Goal: Task Accomplishment & Management: Manage account settings

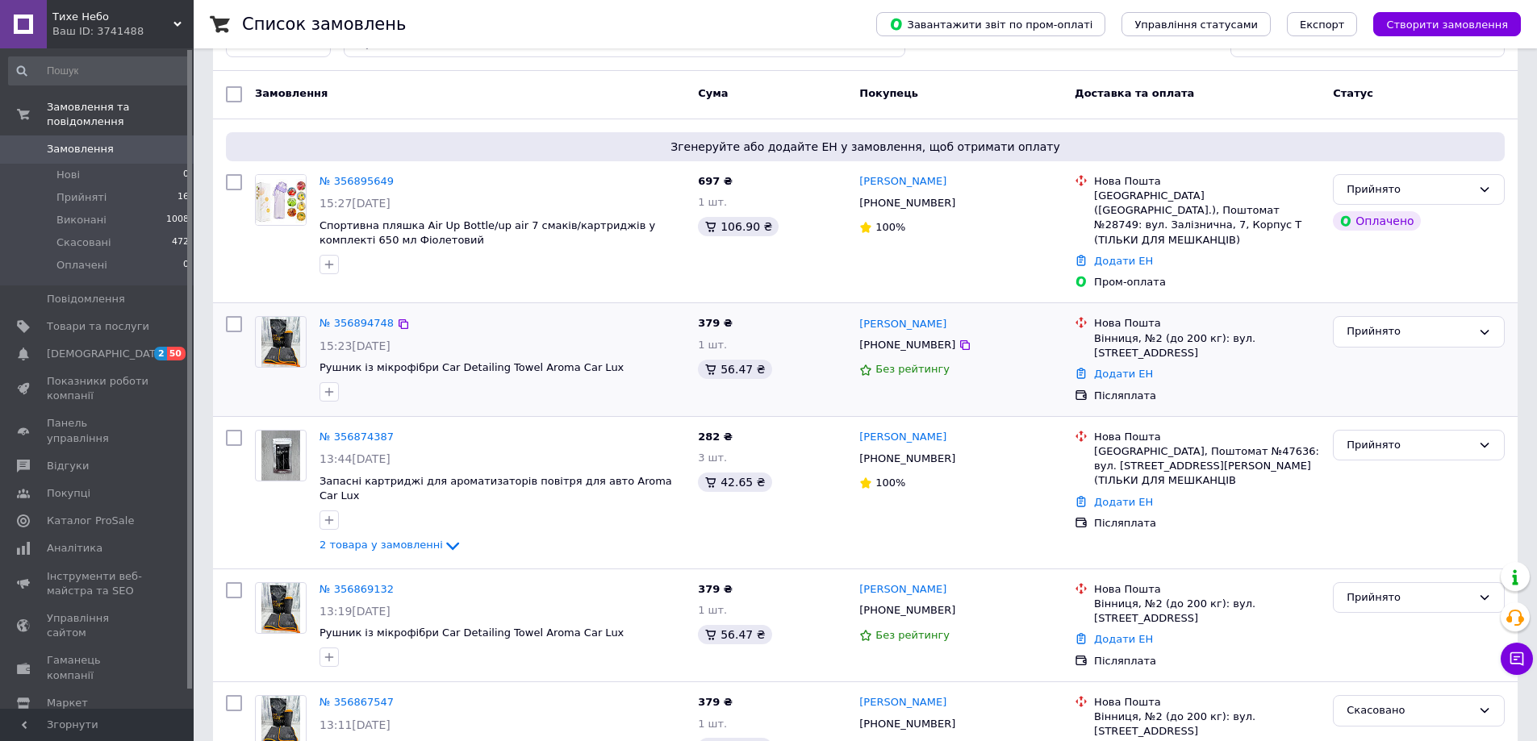
scroll to position [161, 0]
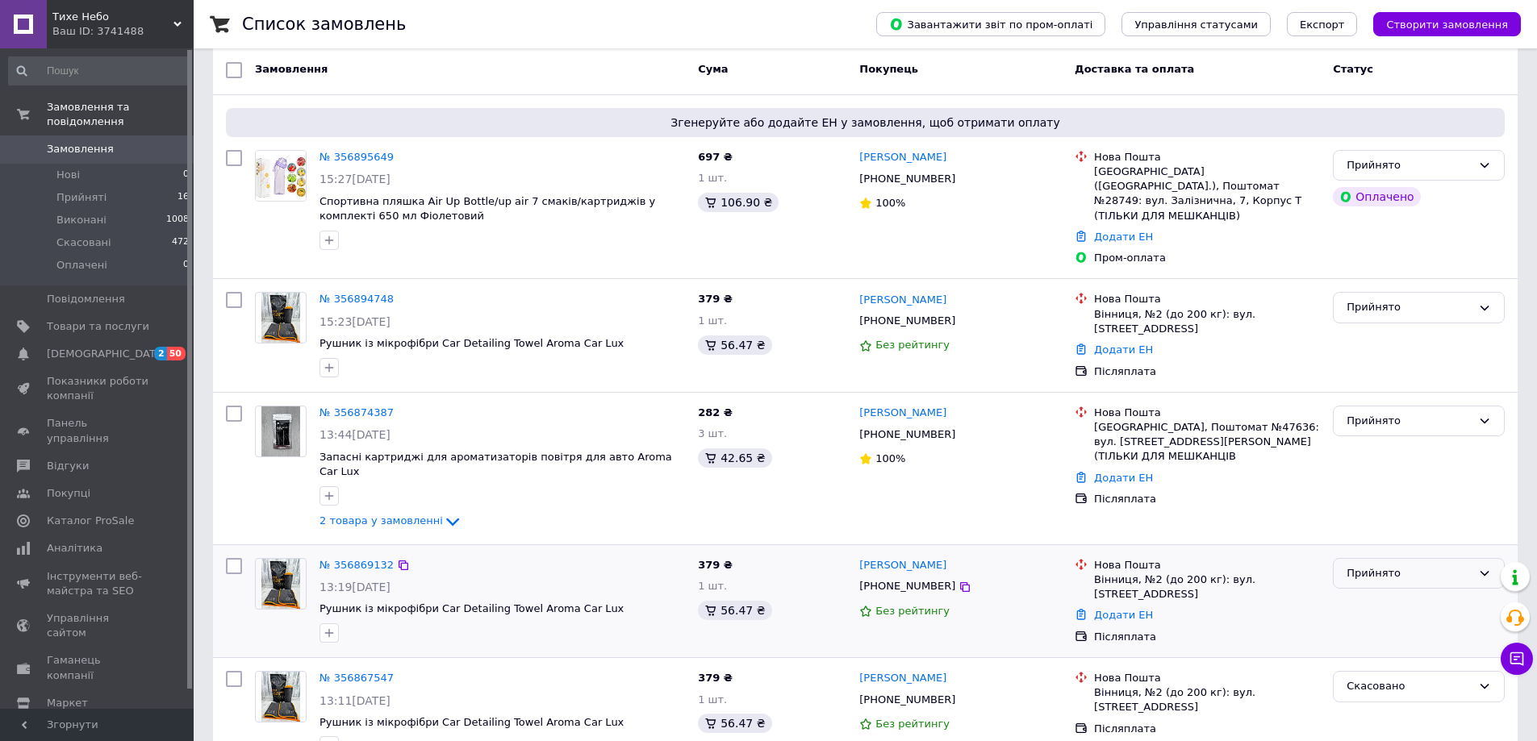
click at [1396, 566] on div "Прийнято" at bounding box center [1408, 574] width 125 height 17
click at [1376, 622] on li "Скасовано" at bounding box center [1419, 637] width 170 height 30
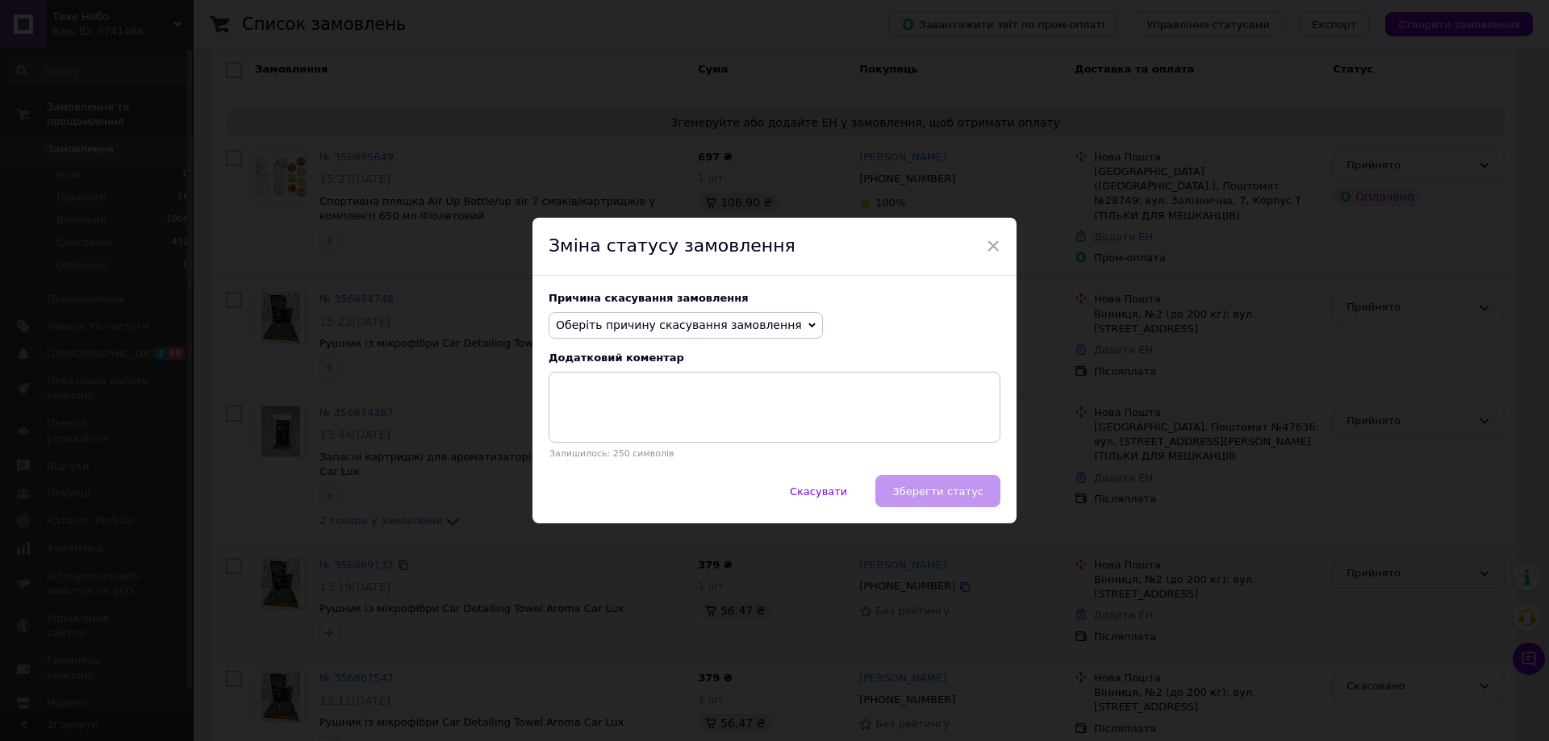
click at [709, 313] on span "Оберіть причину скасування замовлення" at bounding box center [686, 325] width 274 height 27
click at [636, 449] on li "Замовлення-дублікат" at bounding box center [685, 447] width 273 height 23
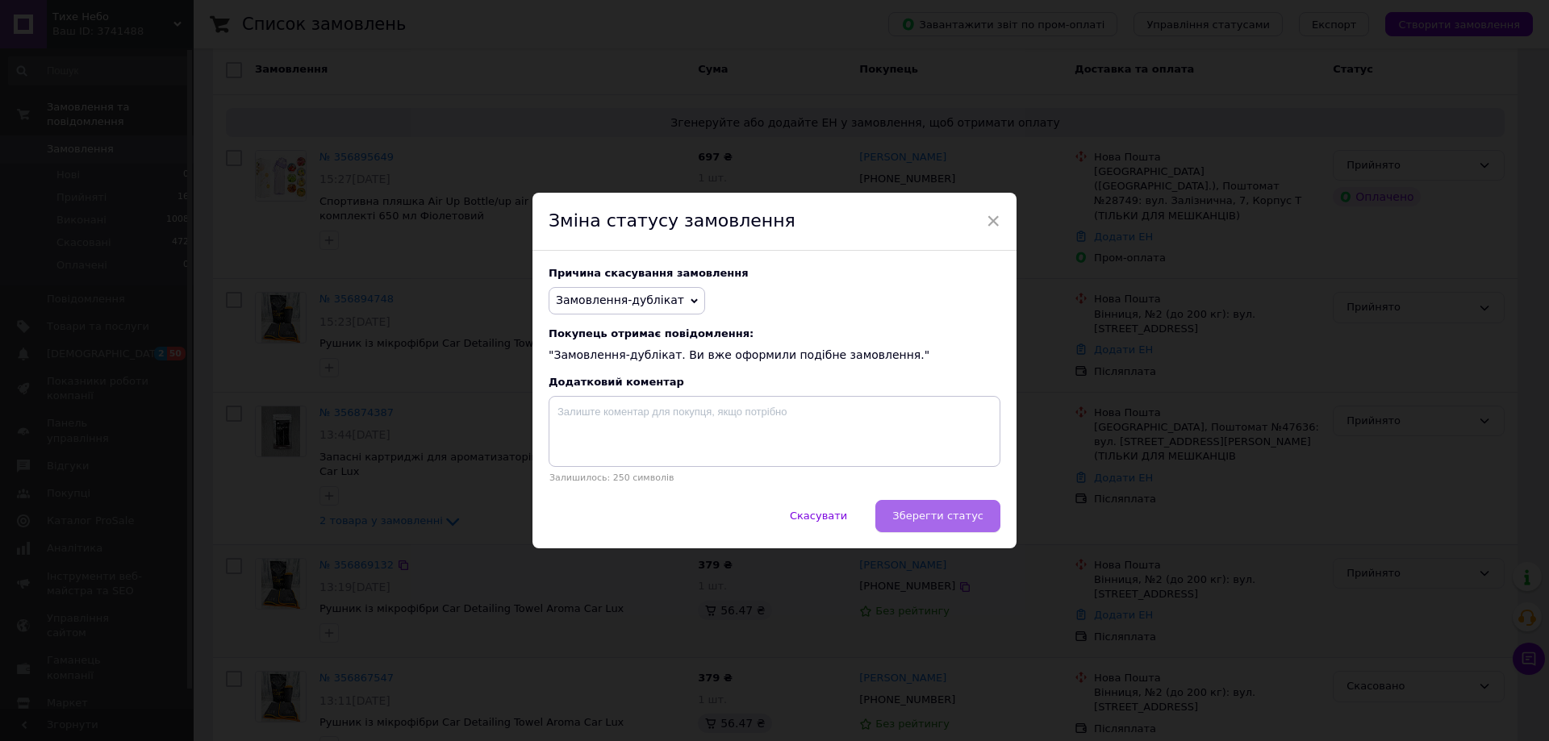
click at [958, 517] on span "Зберегти статус" at bounding box center [937, 516] width 91 height 12
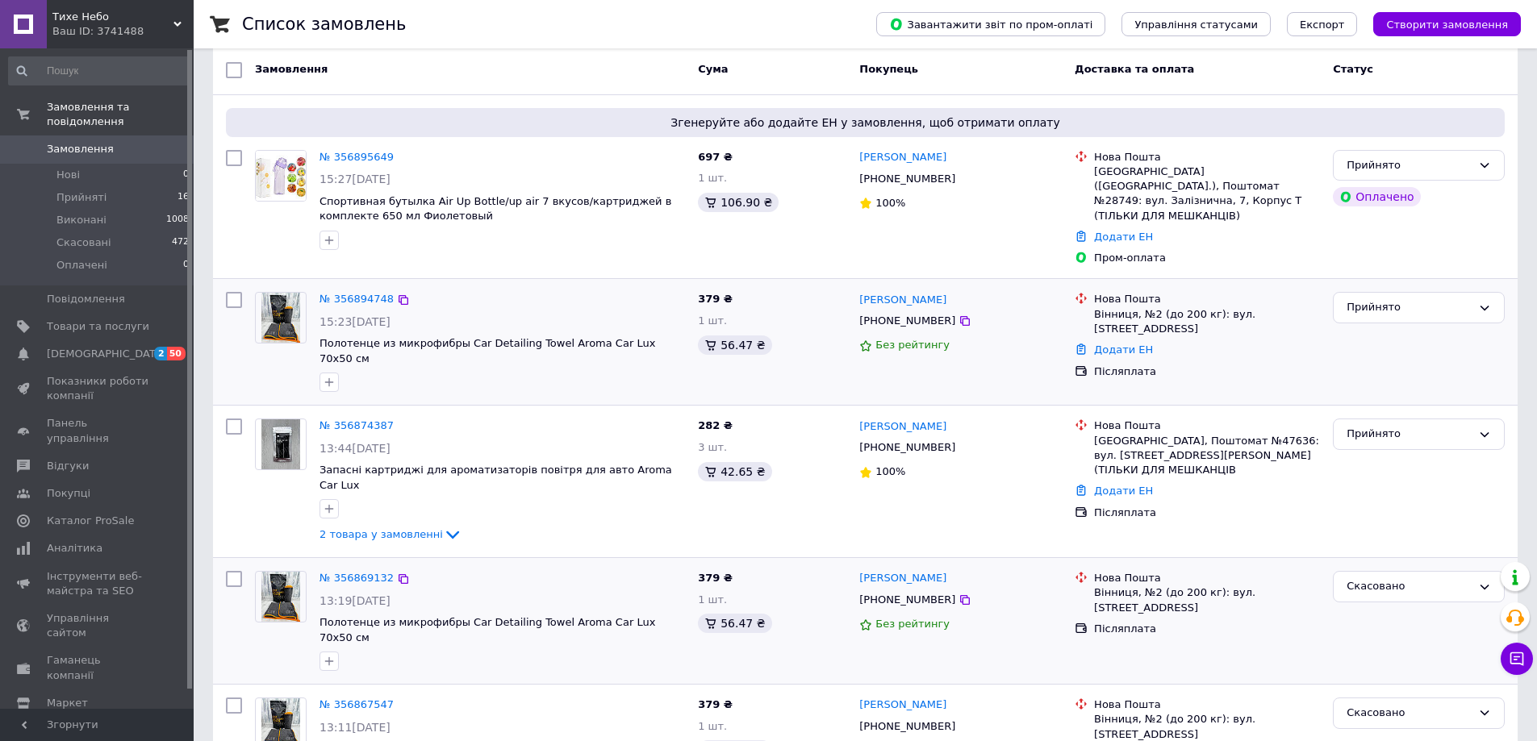
scroll to position [549, 0]
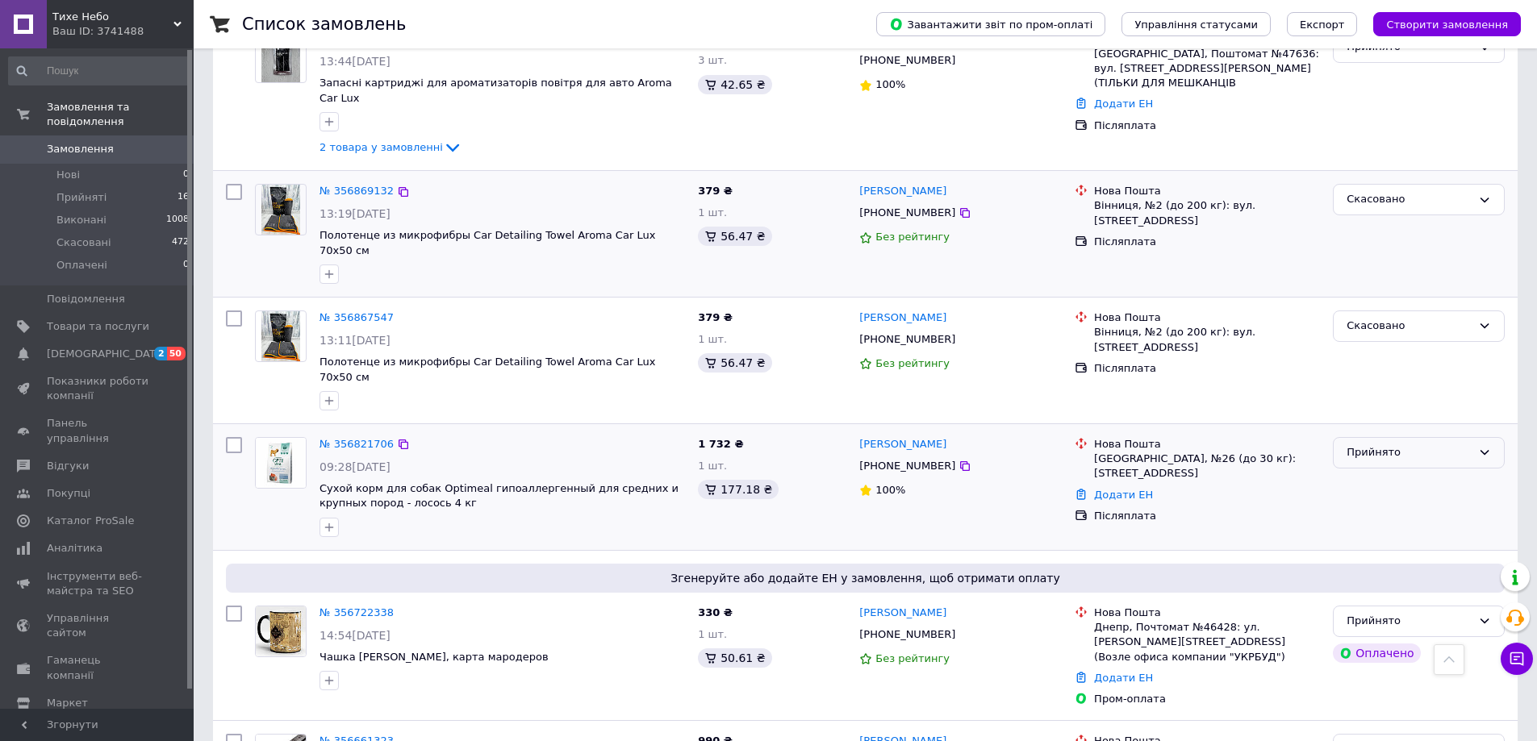
click at [1393, 437] on div "Прийнято" at bounding box center [1419, 452] width 172 height 31
click at [1378, 501] on li "Скасовано" at bounding box center [1419, 516] width 170 height 30
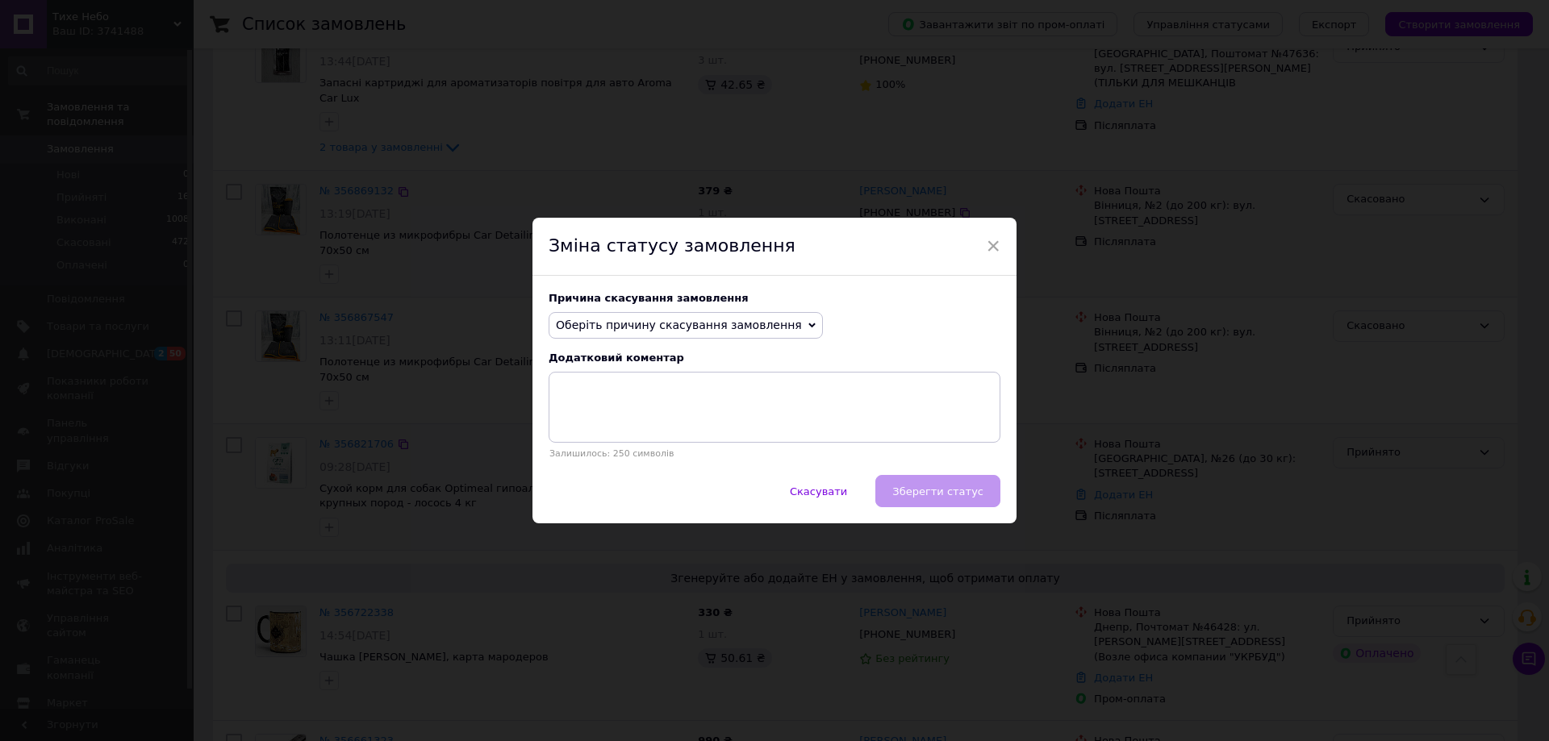
click at [708, 332] on span "Оберіть причину скасування замовлення" at bounding box center [679, 325] width 246 height 13
click at [632, 417] on li "На прохання покупця" at bounding box center [685, 425] width 273 height 23
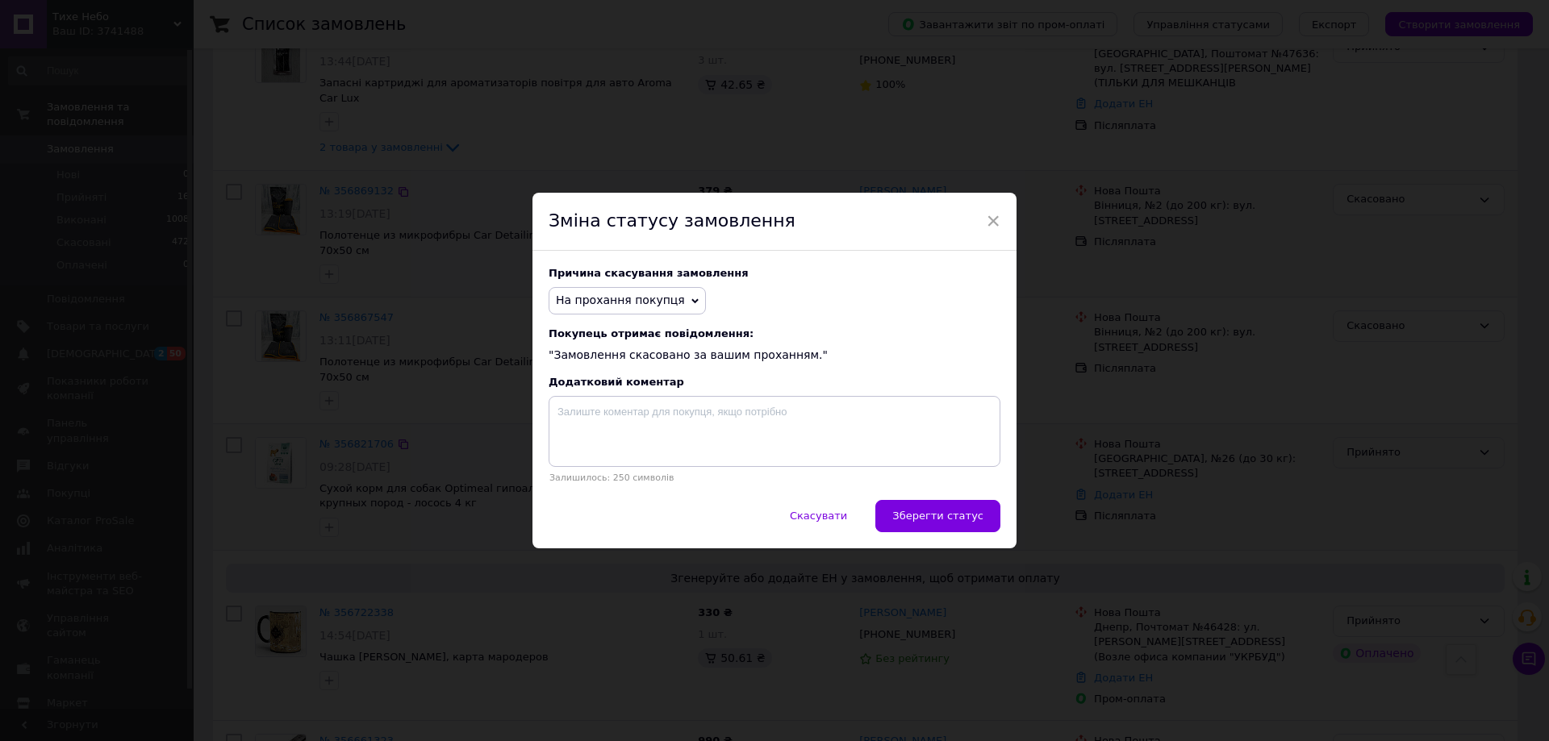
click at [969, 536] on div "Скасувати   Зберегти статус" at bounding box center [774, 524] width 484 height 48
click at [969, 516] on span "Зберегти статус" at bounding box center [937, 516] width 91 height 12
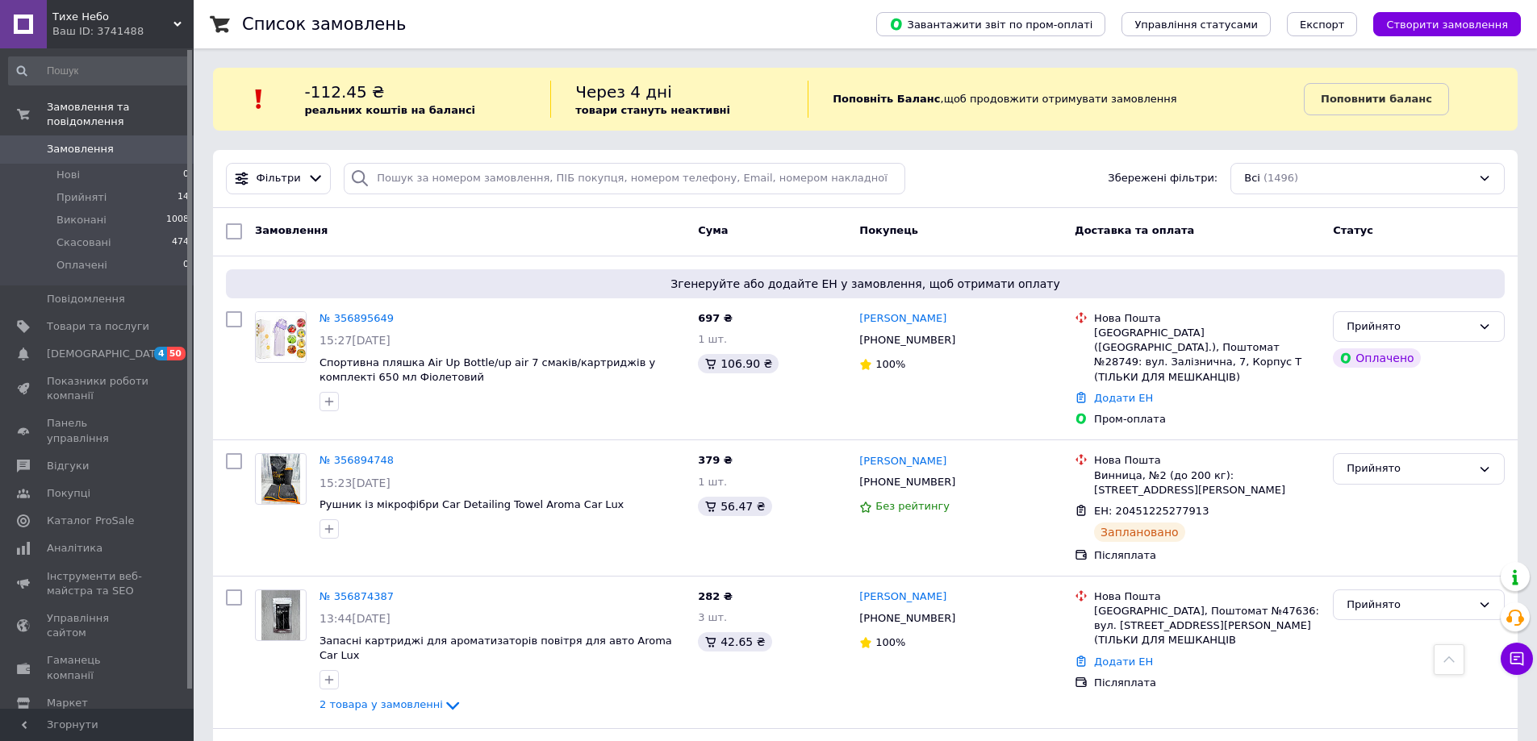
scroll to position [558, 0]
